Goal: Information Seeking & Learning: Learn about a topic

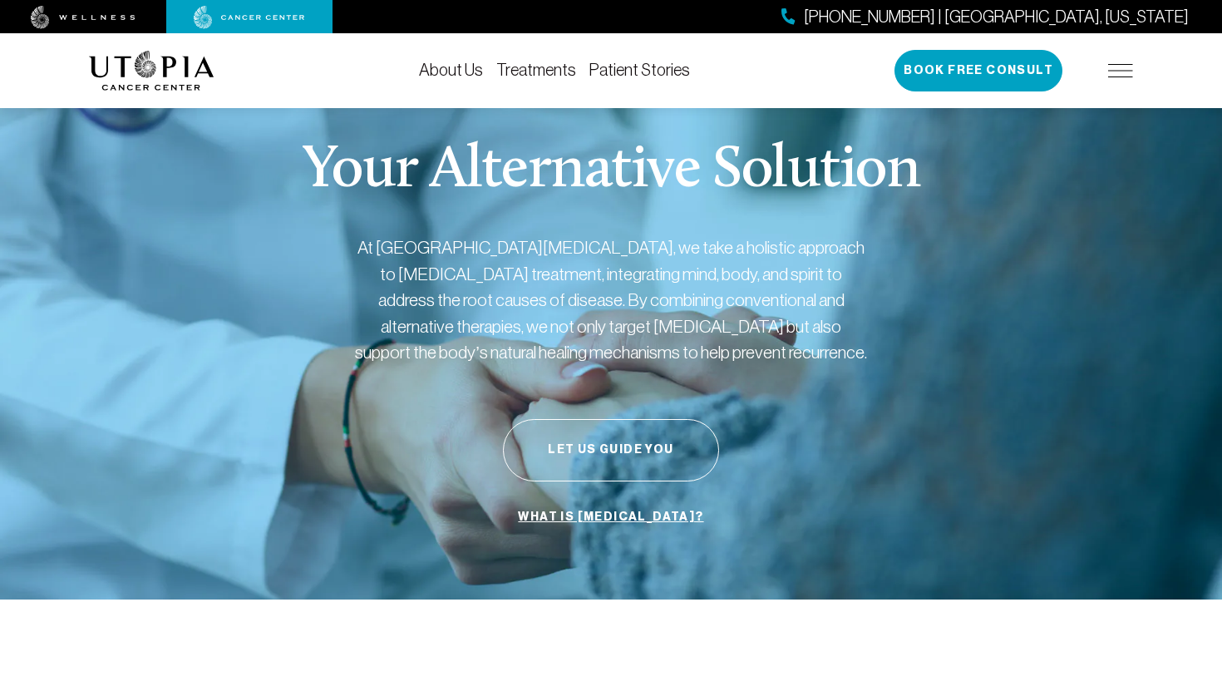
click at [460, 72] on link "About Us" at bounding box center [451, 70] width 64 height 18
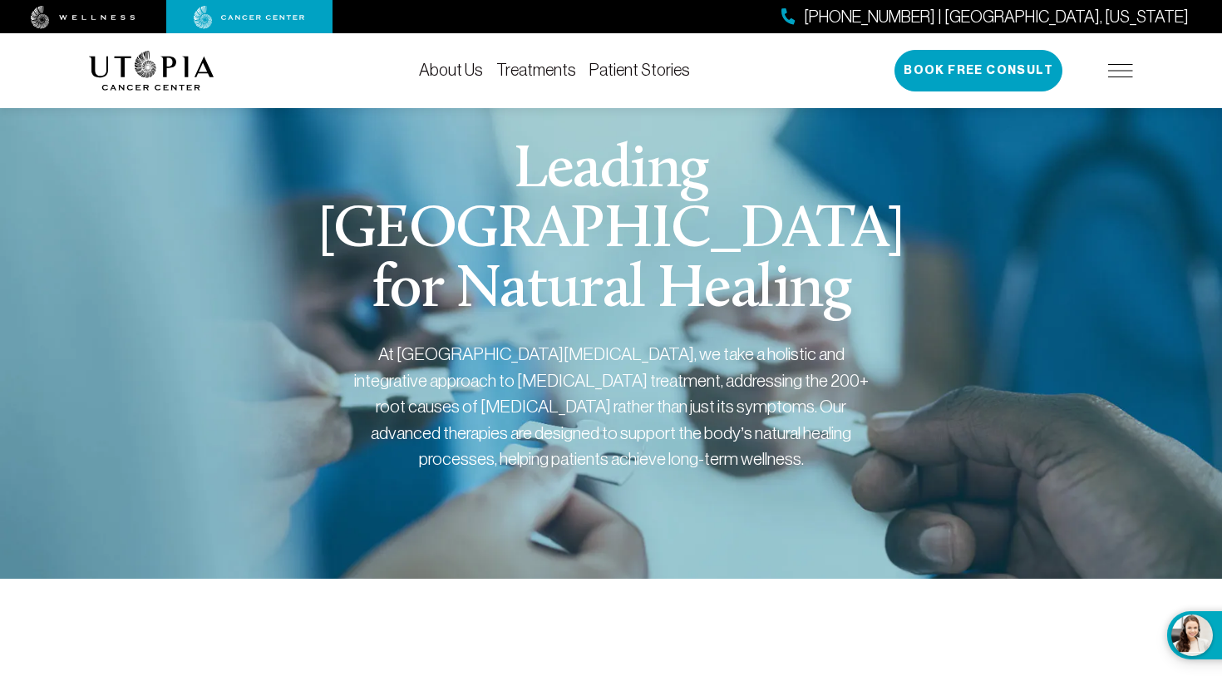
click at [455, 71] on link "About Us" at bounding box center [451, 70] width 64 height 18
click at [531, 78] on link "Treatments" at bounding box center [536, 70] width 80 height 18
